Goal: Transaction & Acquisition: Purchase product/service

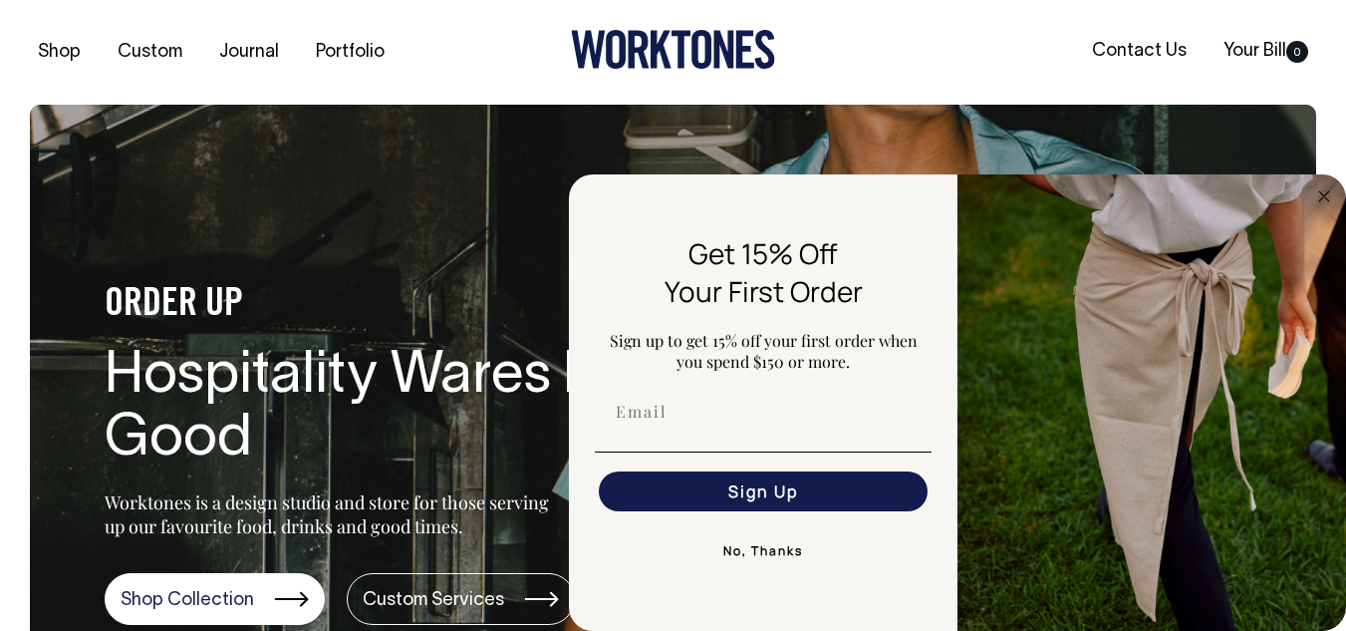
click at [750, 548] on button "No, Thanks" at bounding box center [763, 551] width 337 height 40
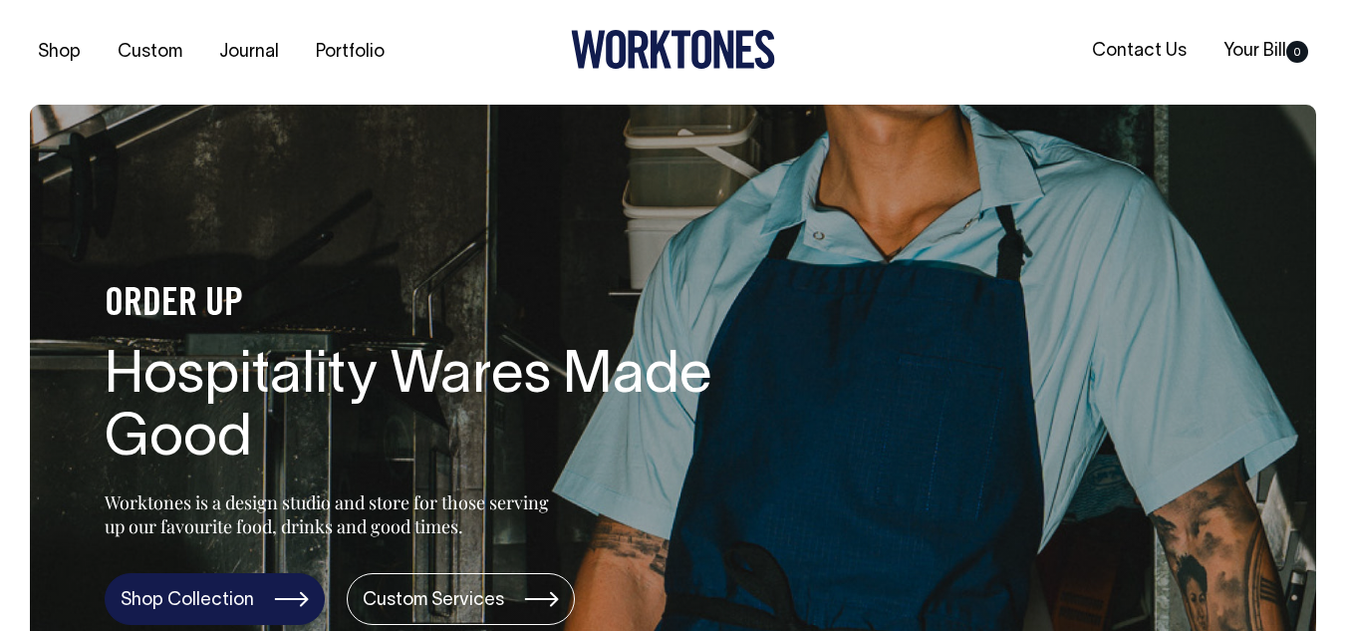
click at [268, 598] on link "Shop Collection" at bounding box center [215, 599] width 220 height 52
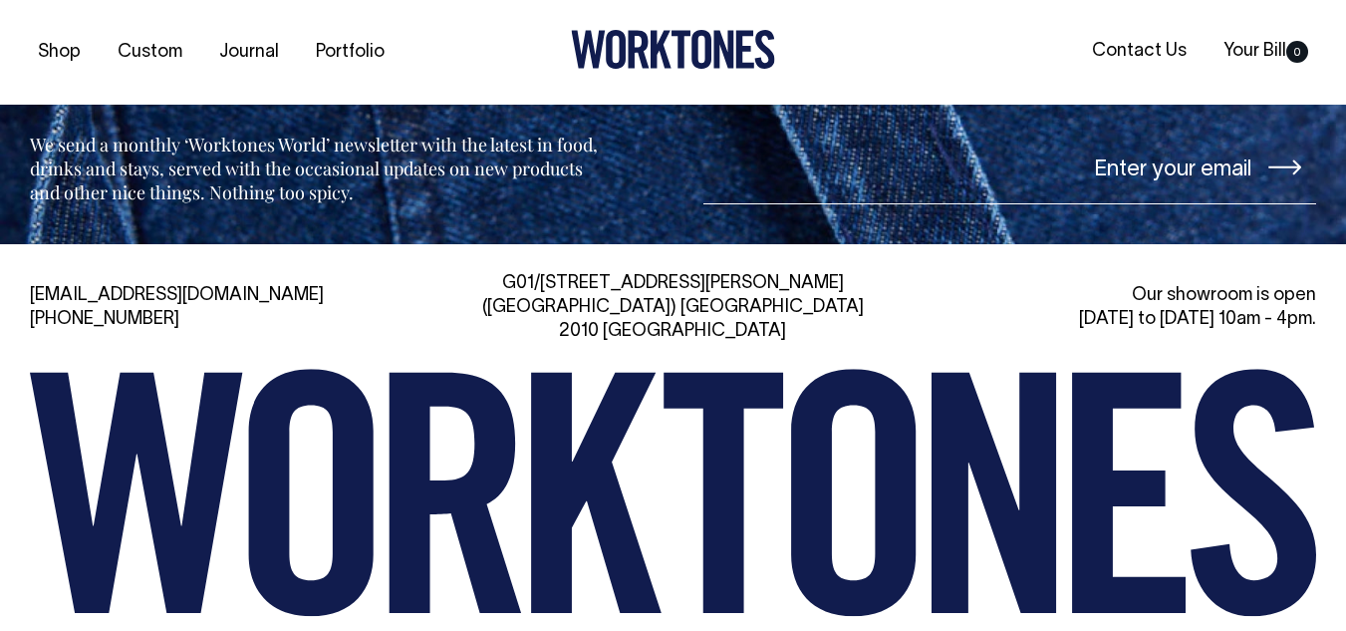
scroll to position [4150, 0]
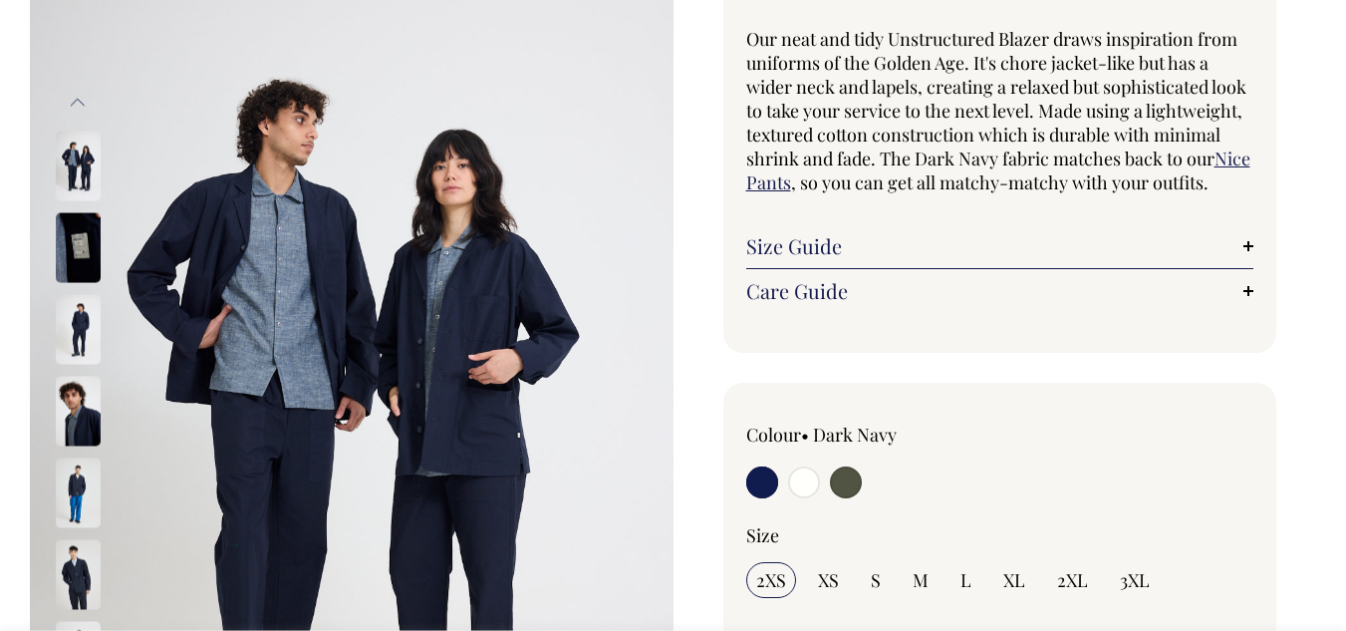
scroll to position [175, 0]
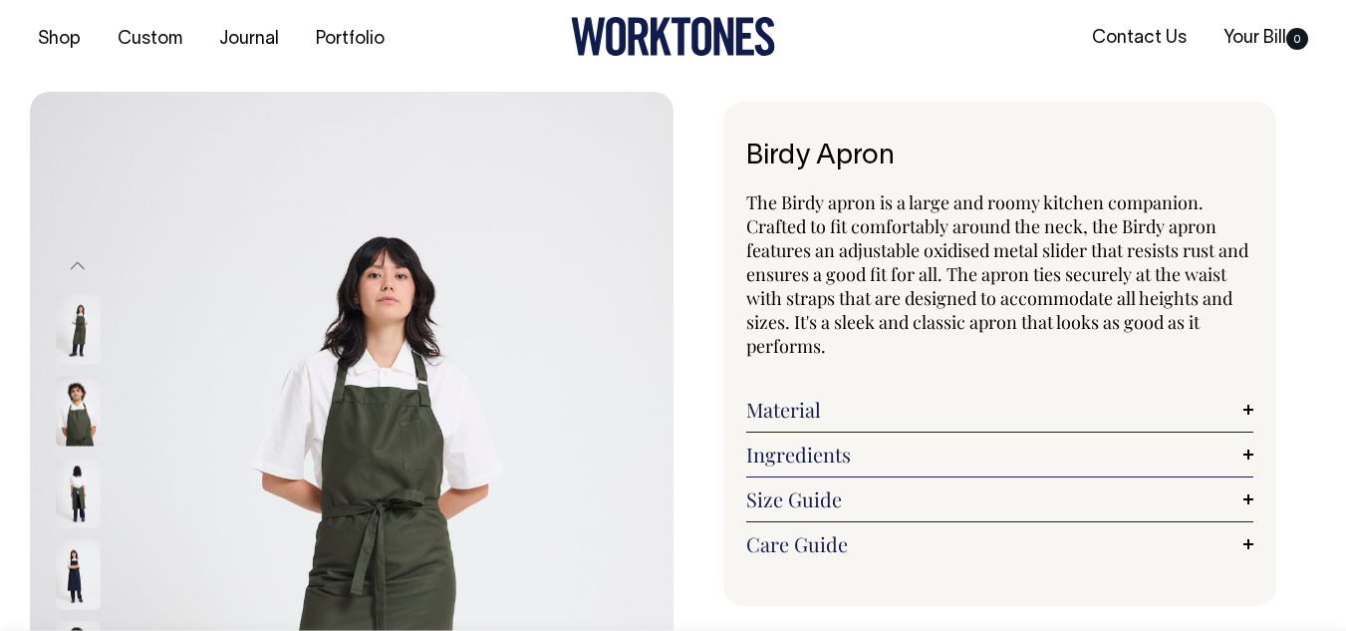
scroll to position [12, 0]
click at [832, 423] on div "Material Made from 100% mercerised cotton twill. Mercerisation is a process tha…" at bounding box center [1000, 410] width 508 height 45
click at [796, 409] on link "Material" at bounding box center [1000, 410] width 508 height 24
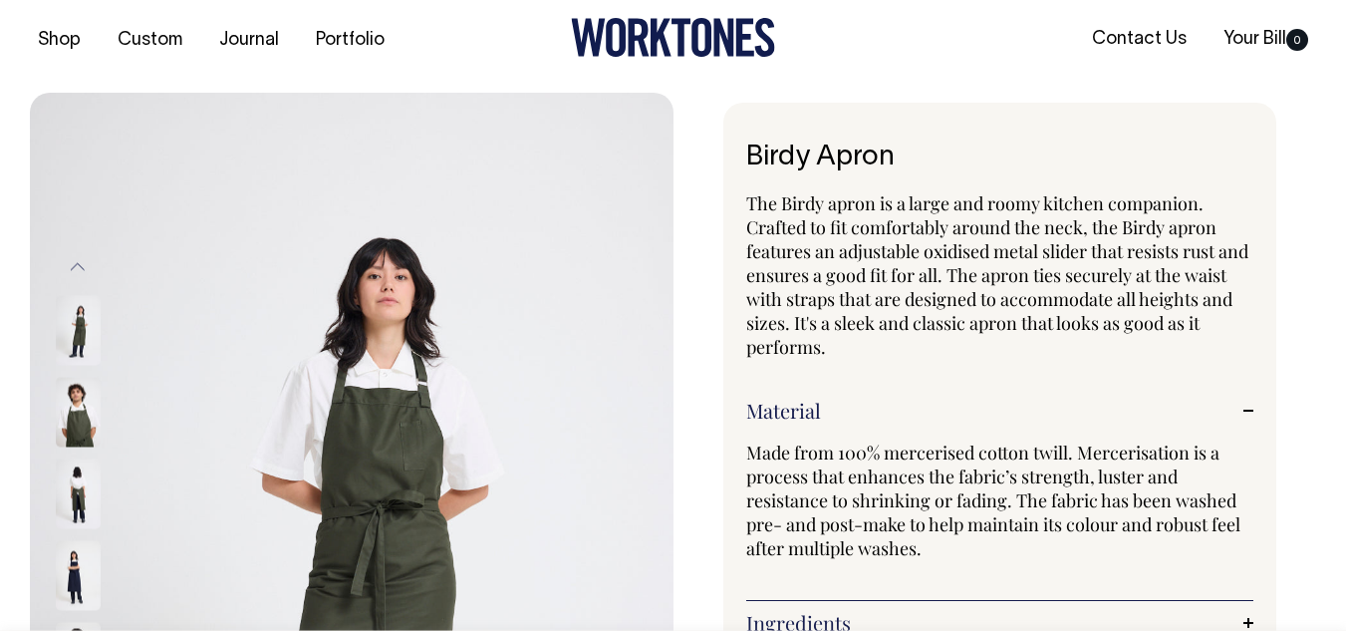
drag, startPoint x: 96, startPoint y: 421, endPoint x: 73, endPoint y: 419, distance: 23.0
click at [73, 419] on img at bounding box center [78, 412] width 45 height 70
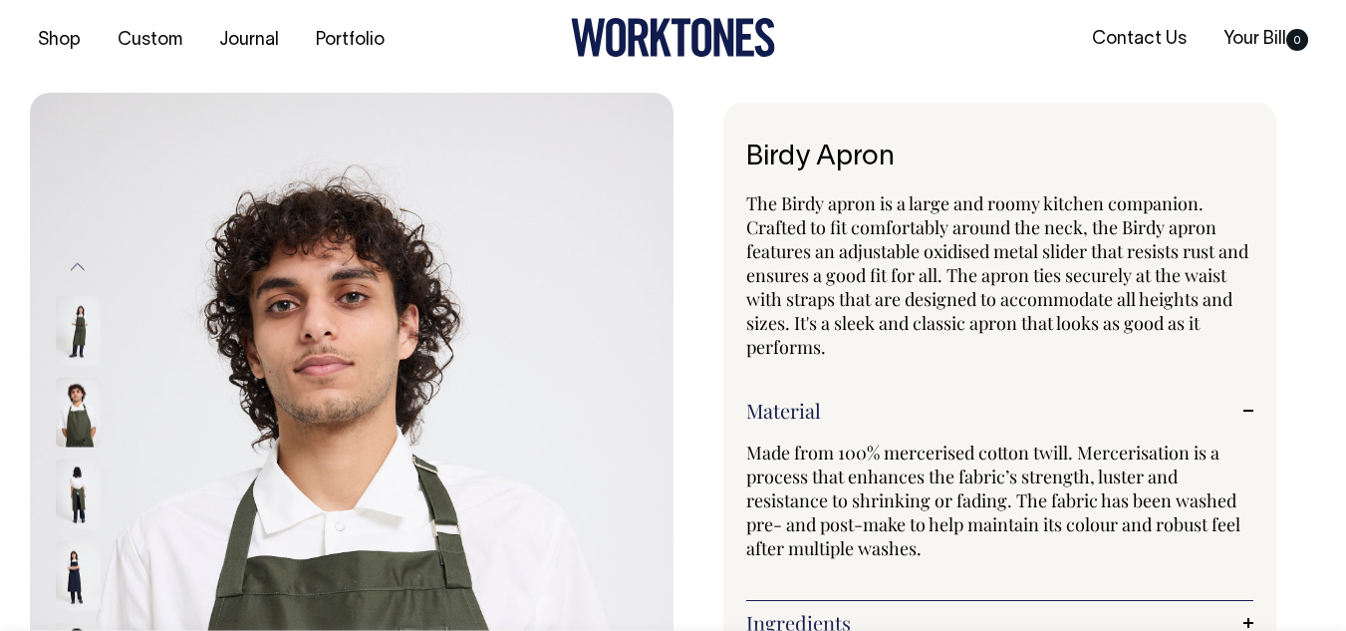
click at [73, 419] on img at bounding box center [78, 412] width 45 height 70
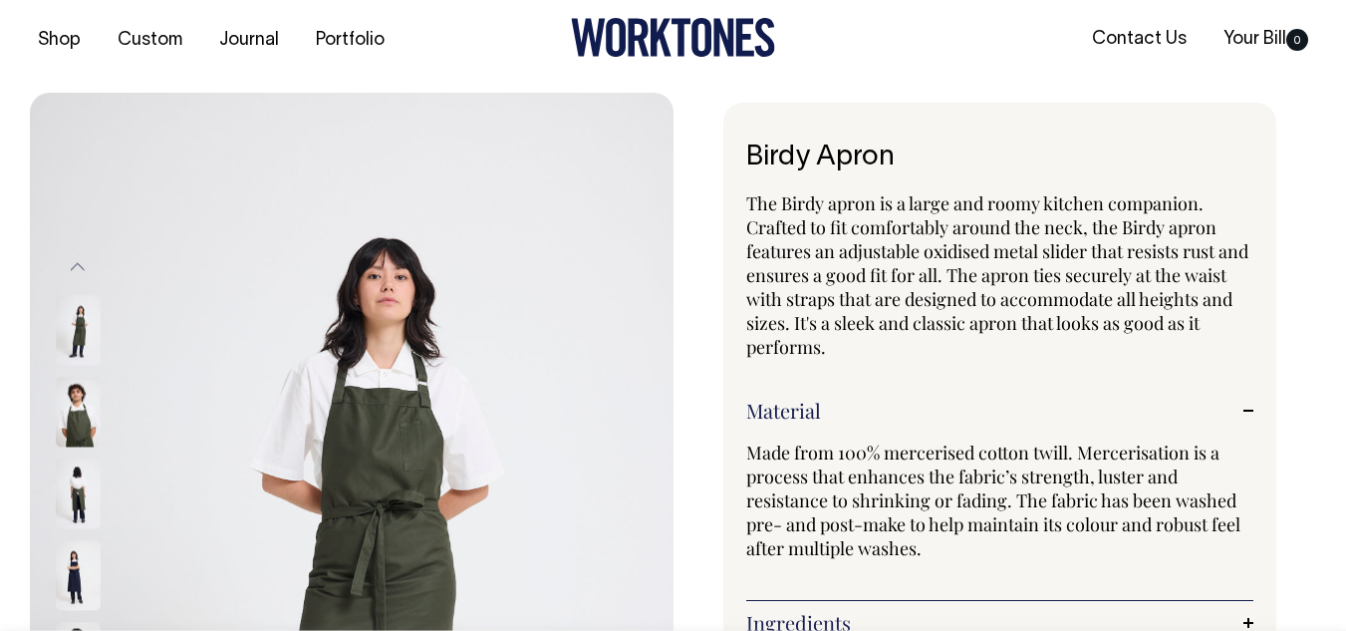
click at [73, 419] on img at bounding box center [78, 412] width 45 height 70
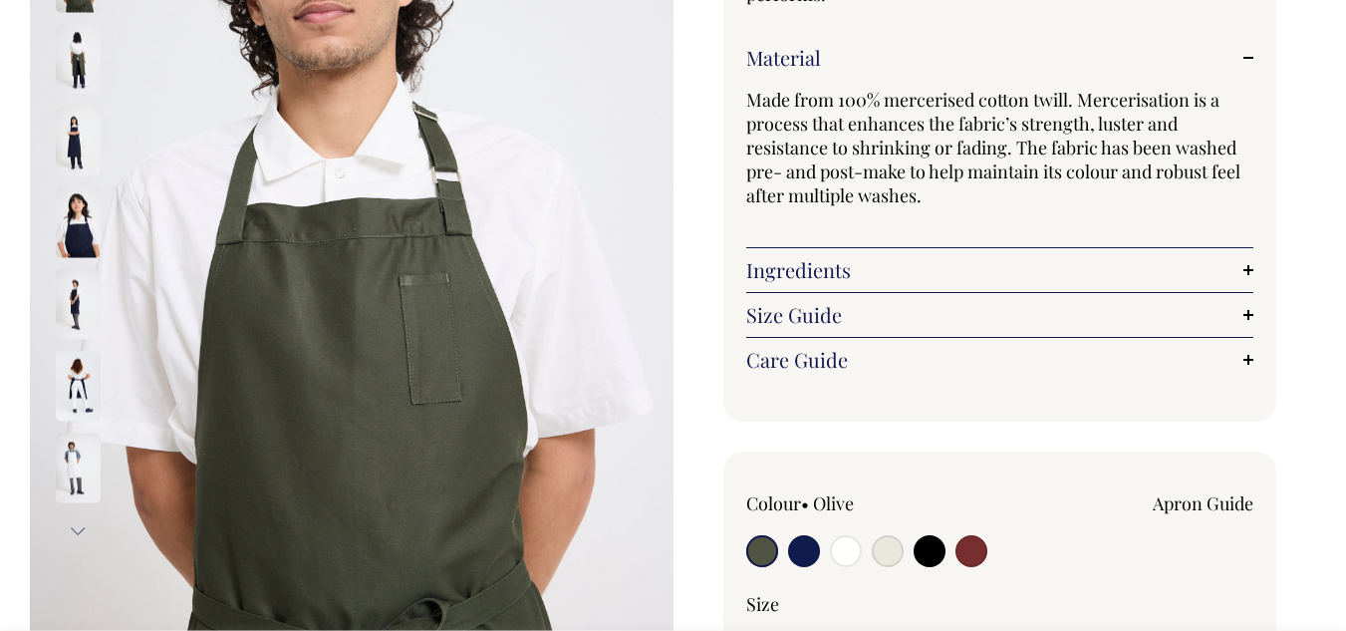
scroll to position [366, 0]
